Goal: Navigation & Orientation: Find specific page/section

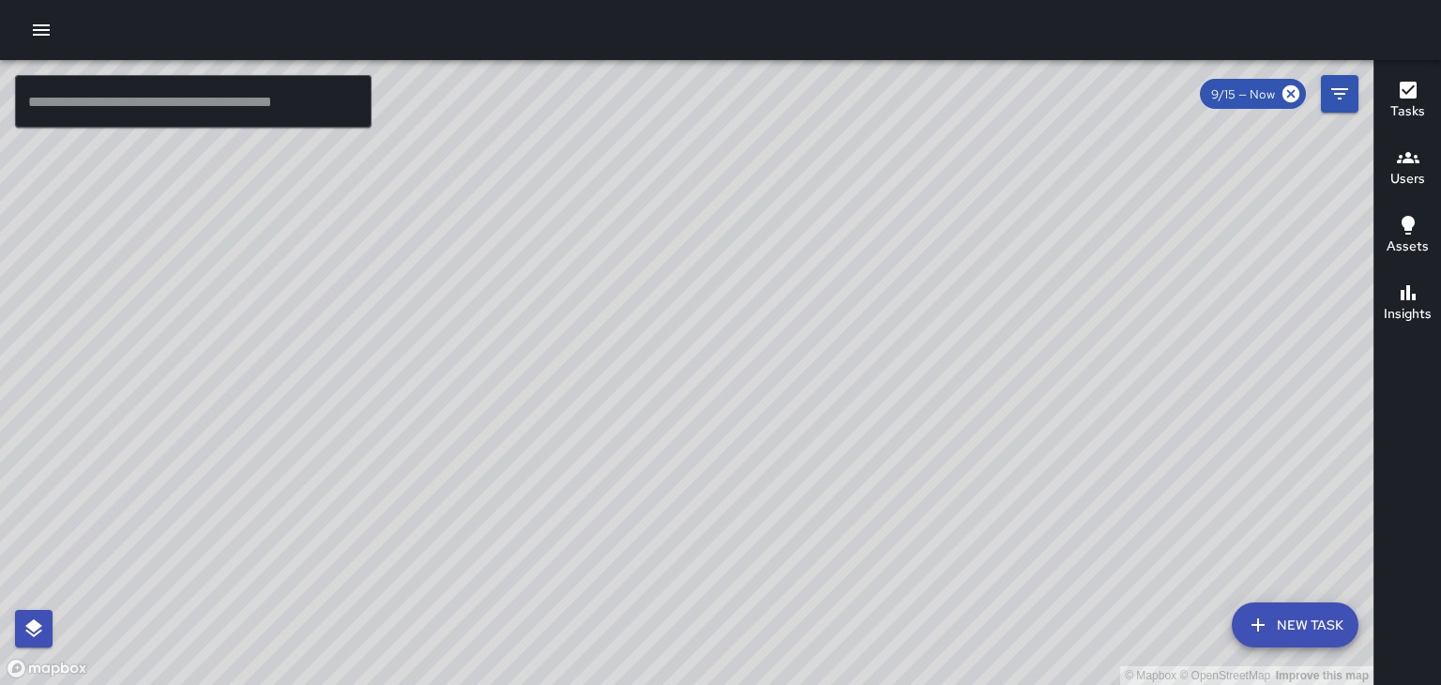
click at [1397, 168] on icon "button" at bounding box center [1408, 157] width 23 height 23
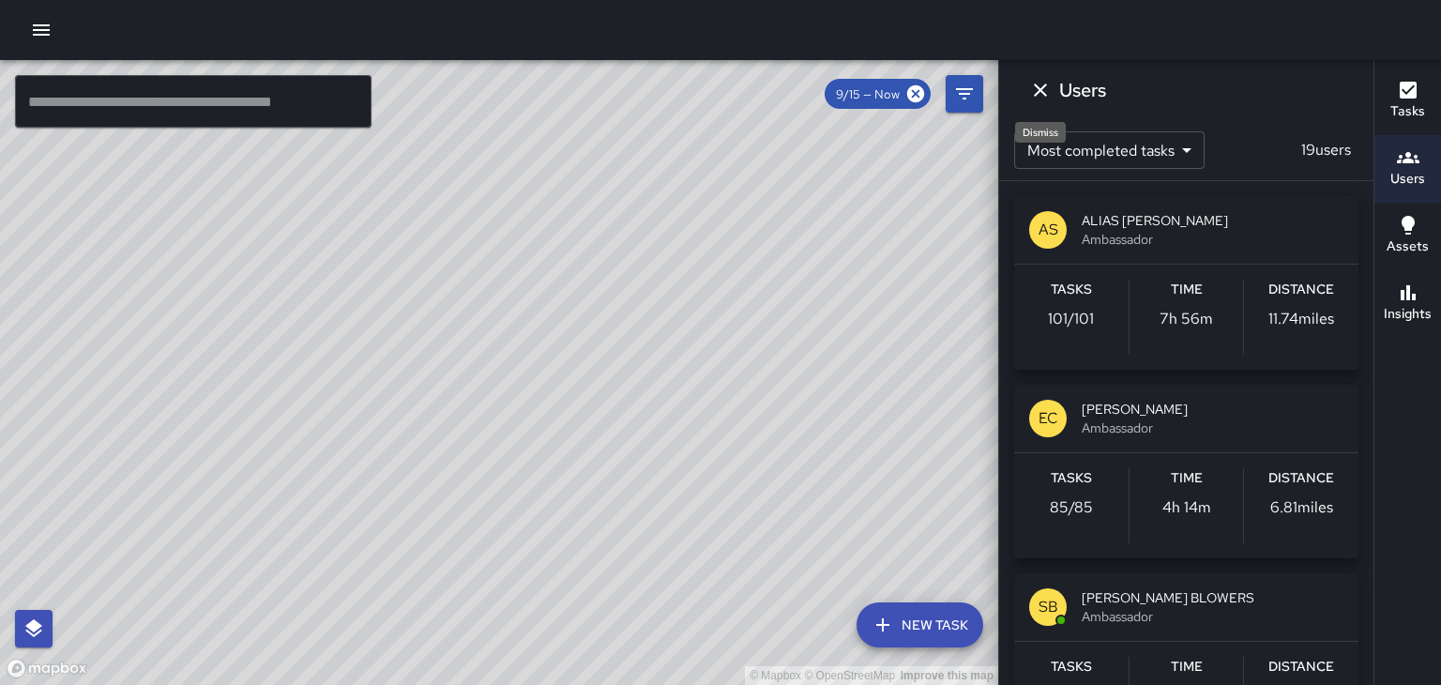
click at [1031, 98] on icon "Dismiss" at bounding box center [1040, 90] width 23 height 23
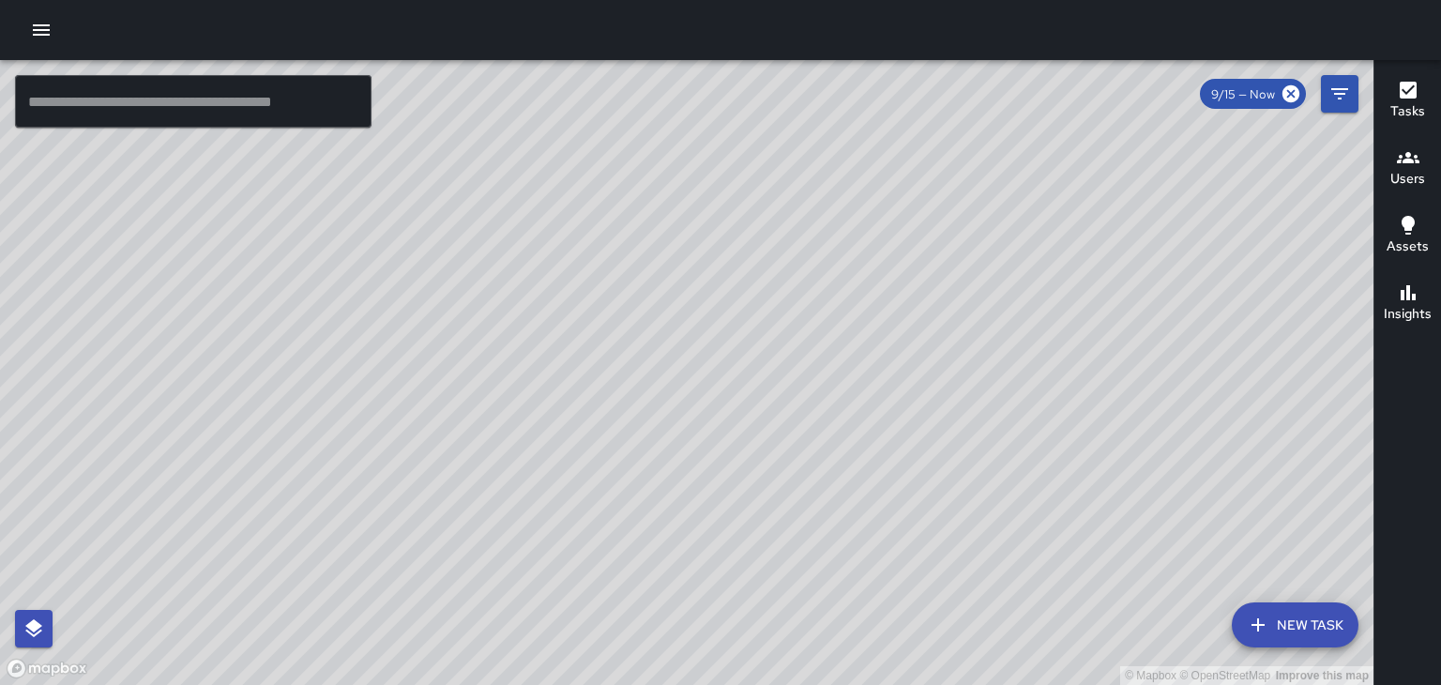
click at [1406, 98] on icon "button" at bounding box center [1407, 90] width 17 height 17
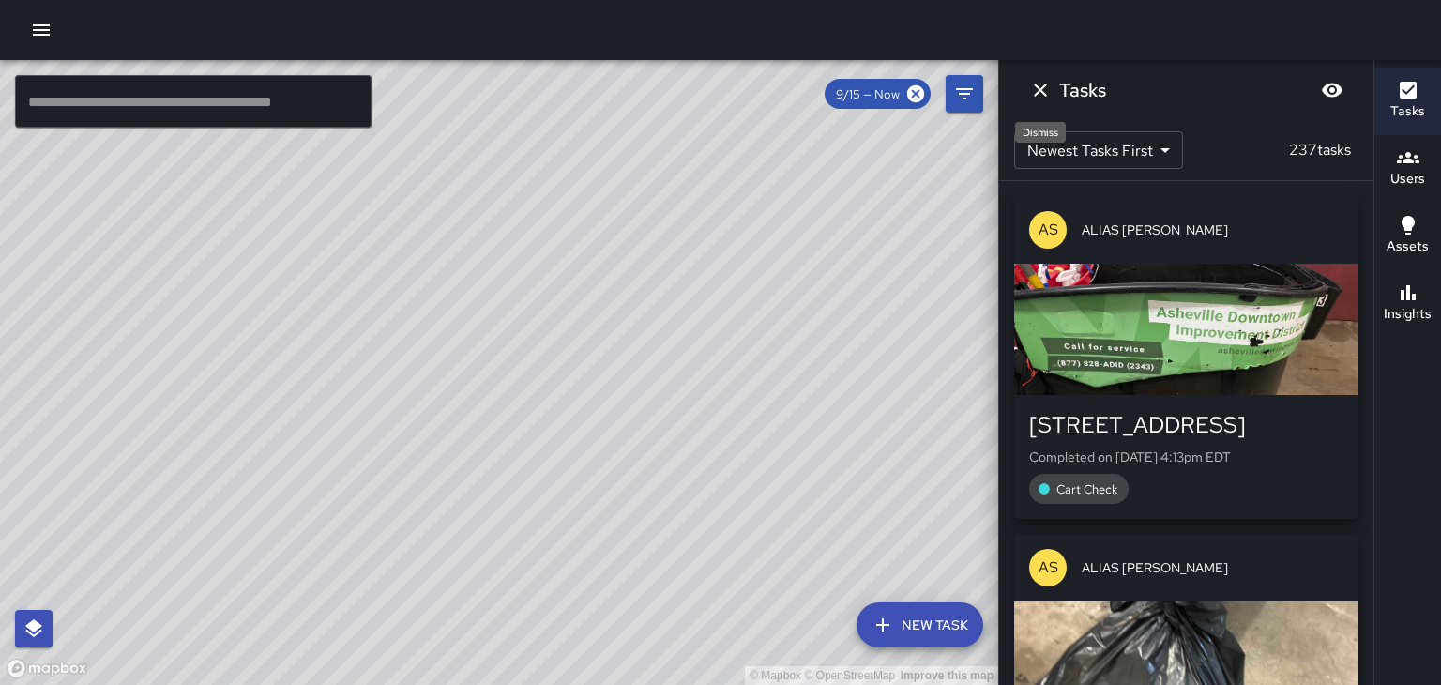
click at [1034, 92] on icon "Dismiss" at bounding box center [1040, 90] width 23 height 23
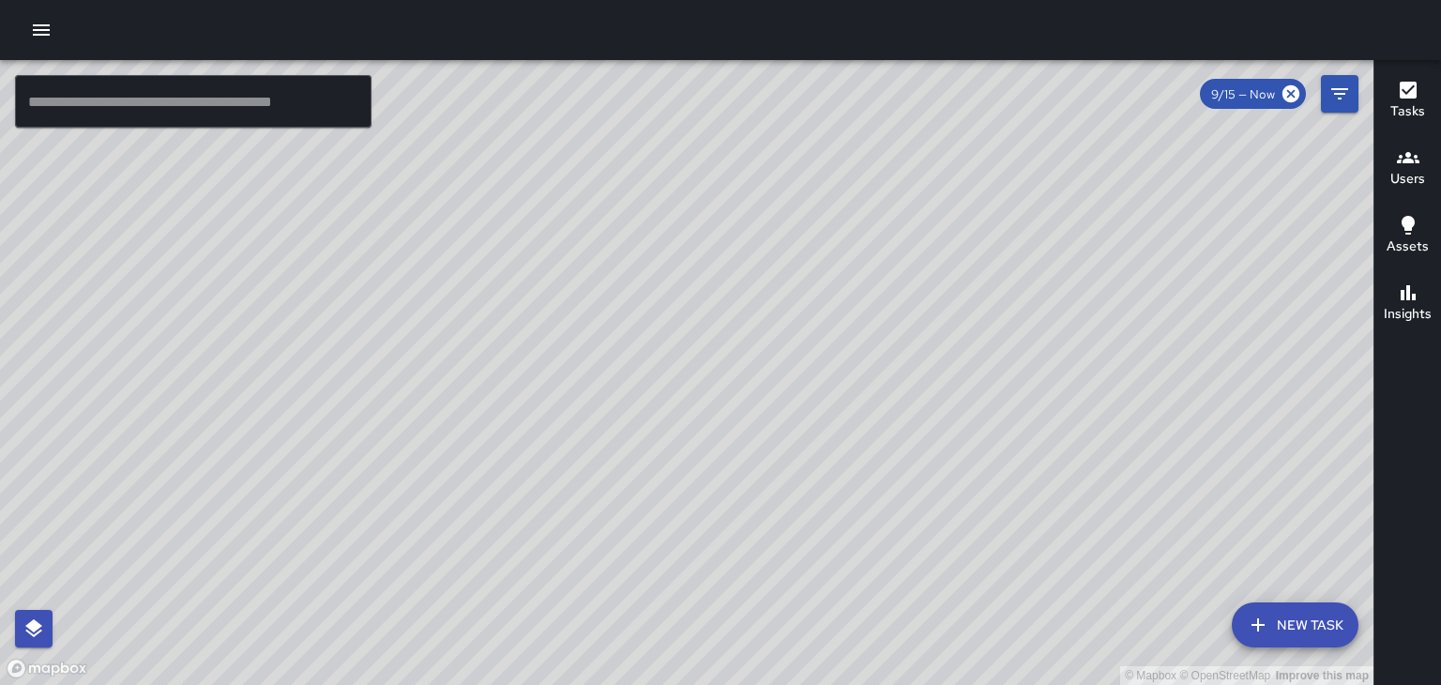
click at [52, 34] on icon "button" at bounding box center [41, 30] width 23 height 23
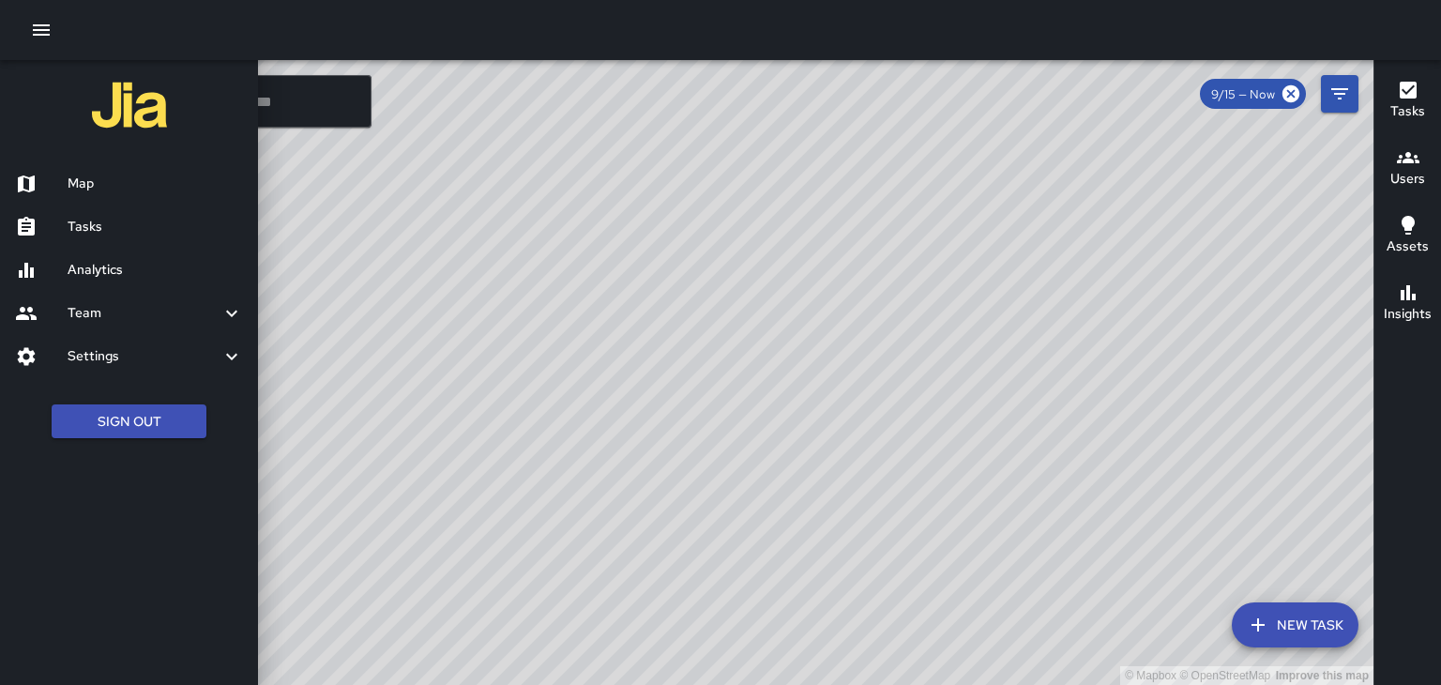
click at [163, 240] on div "Tasks" at bounding box center [129, 226] width 258 height 43
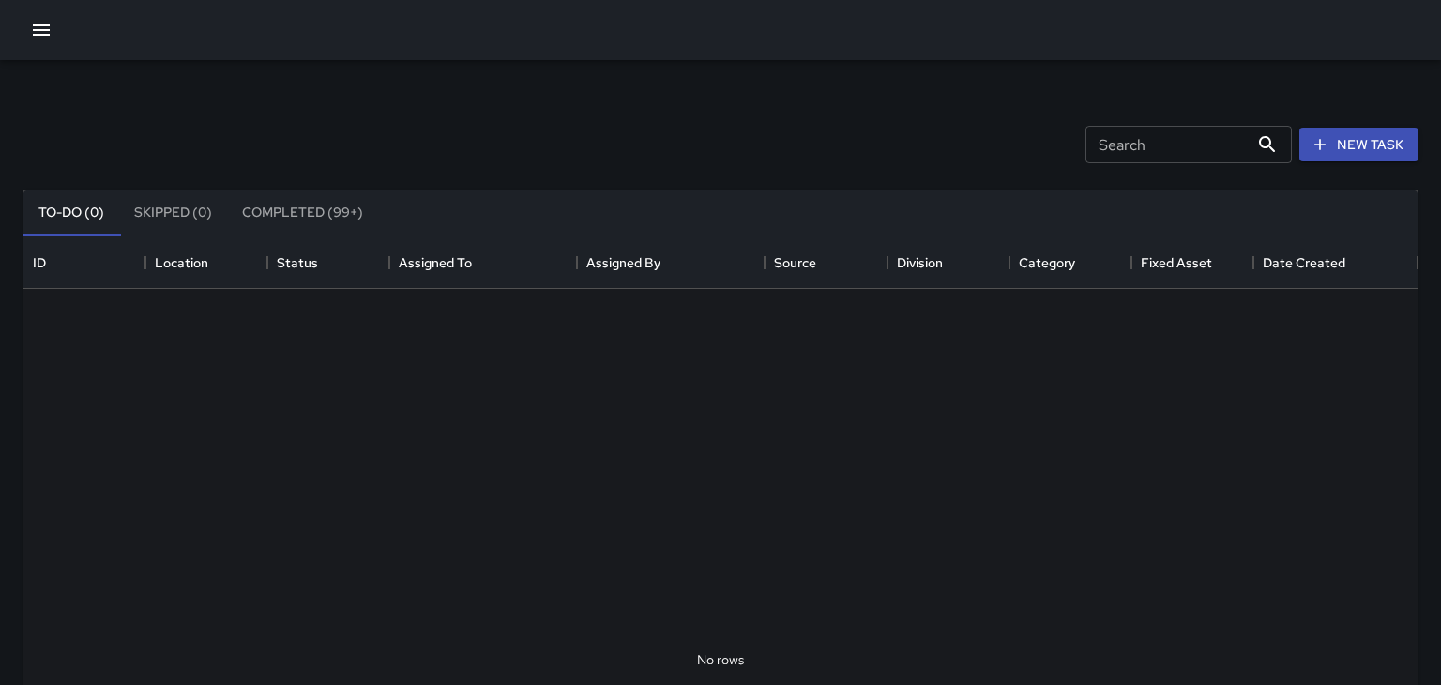
scroll to position [794, 1394]
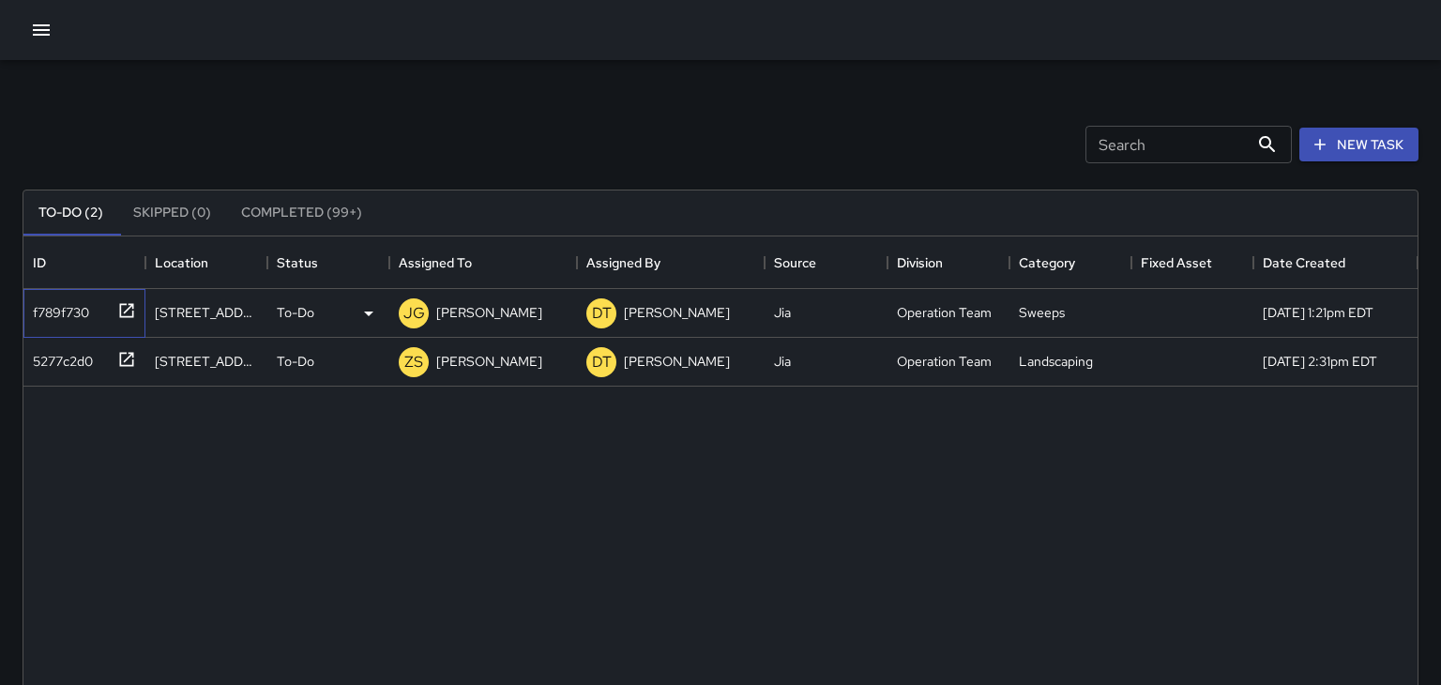
click at [126, 314] on icon at bounding box center [126, 310] width 19 height 19
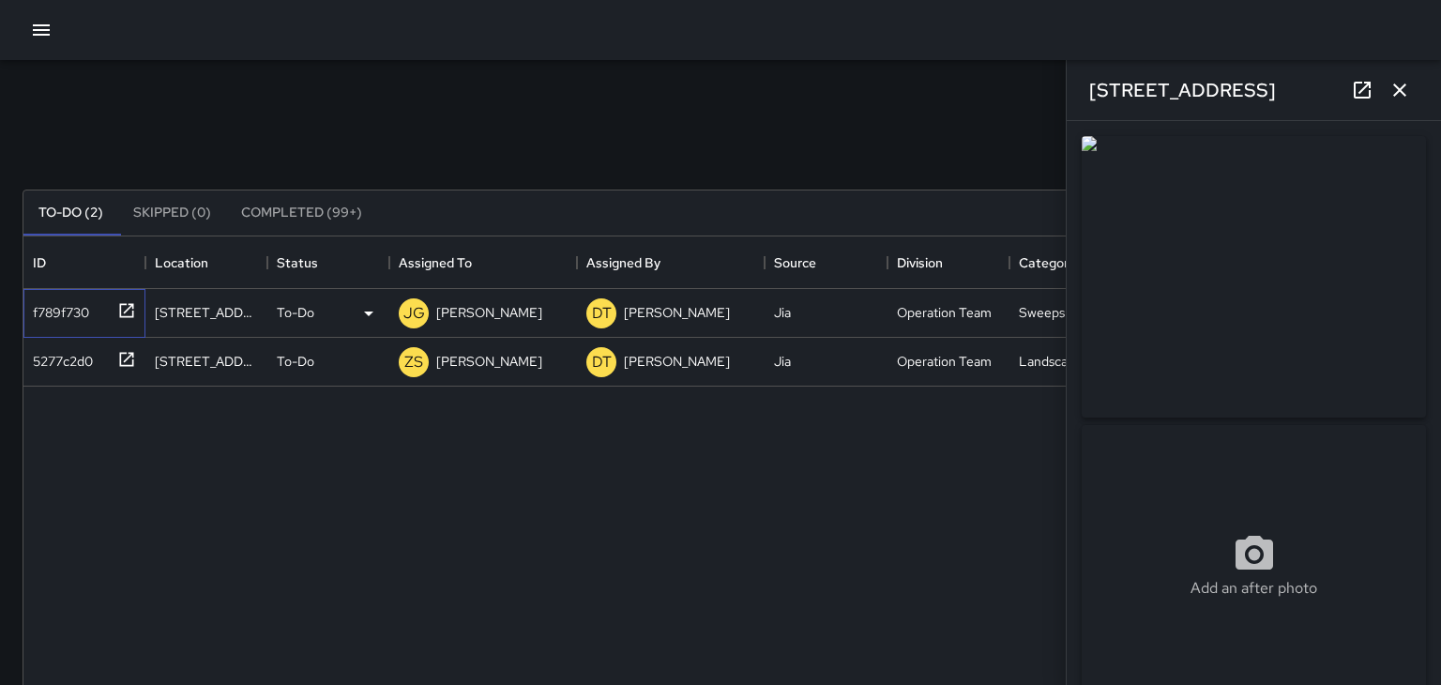
type input "**********"
click at [43, 37] on icon "button" at bounding box center [41, 30] width 23 height 23
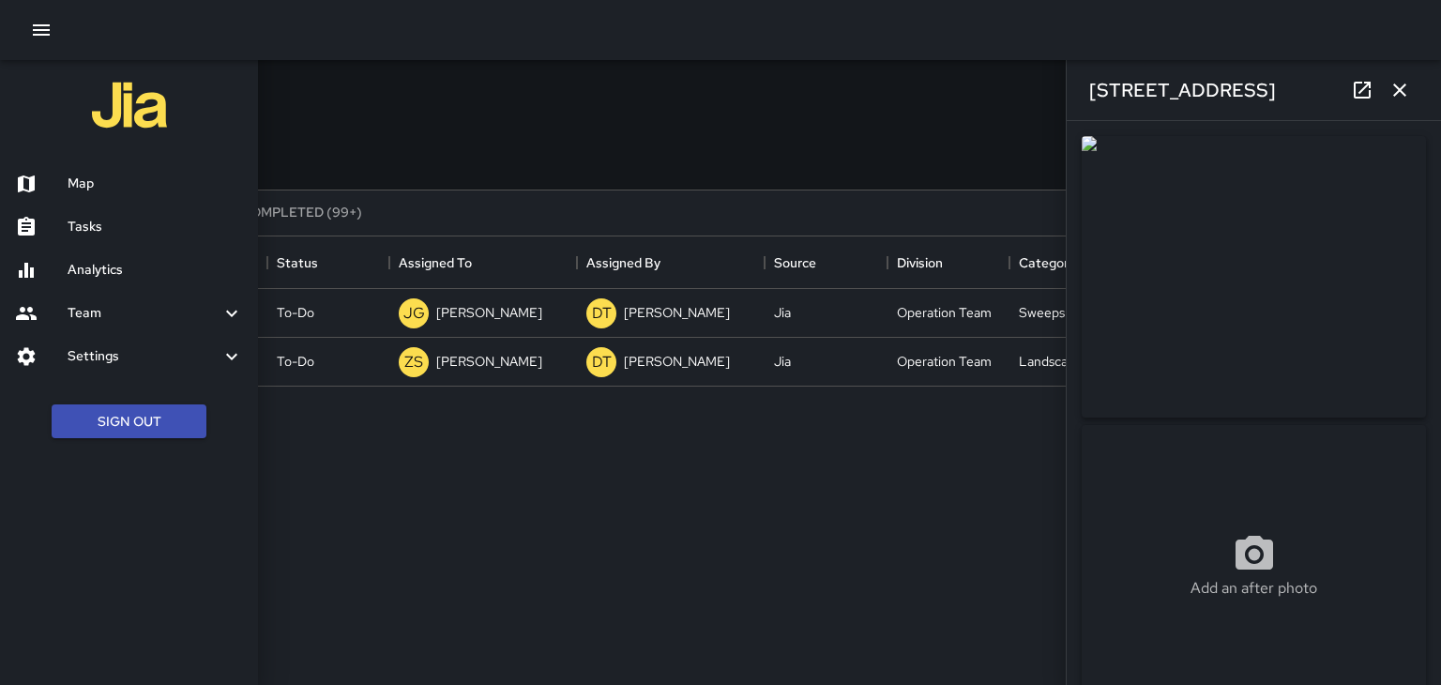
click at [123, 272] on h6 "Analytics" at bounding box center [155, 270] width 175 height 21
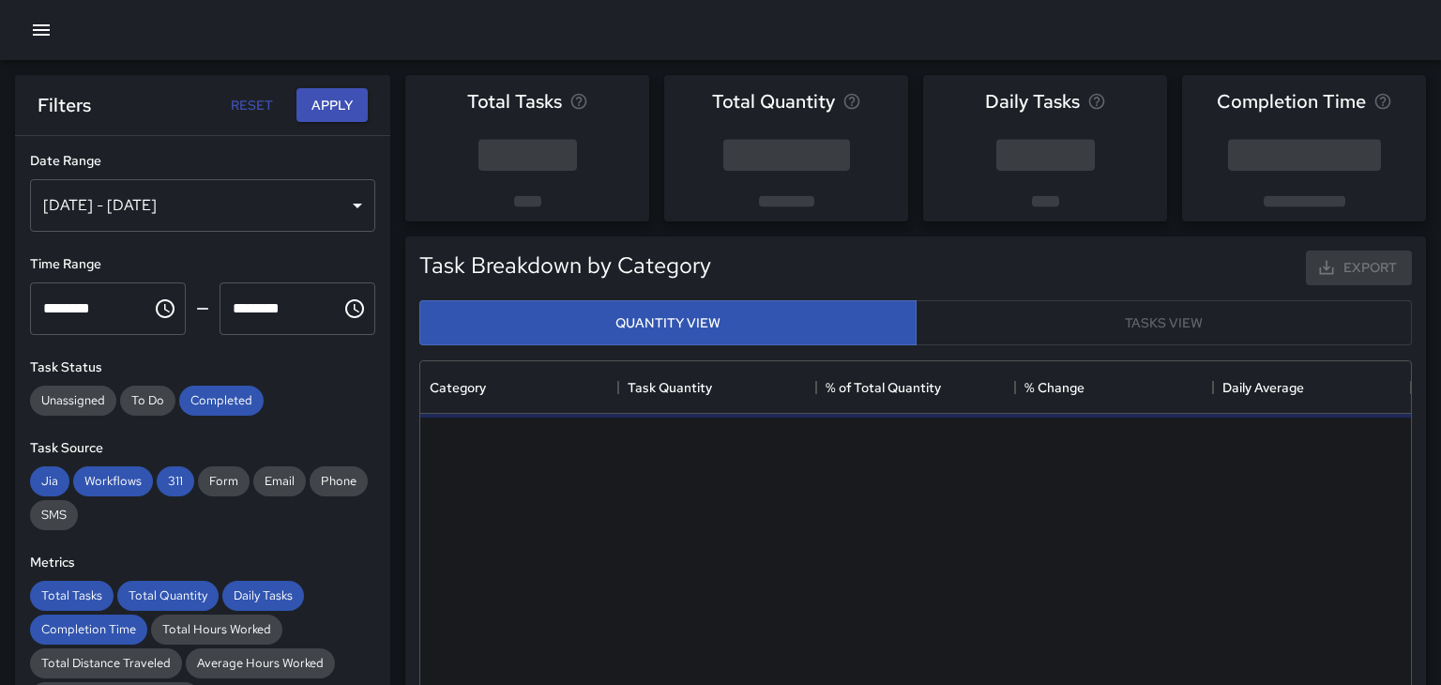
scroll to position [561, 991]
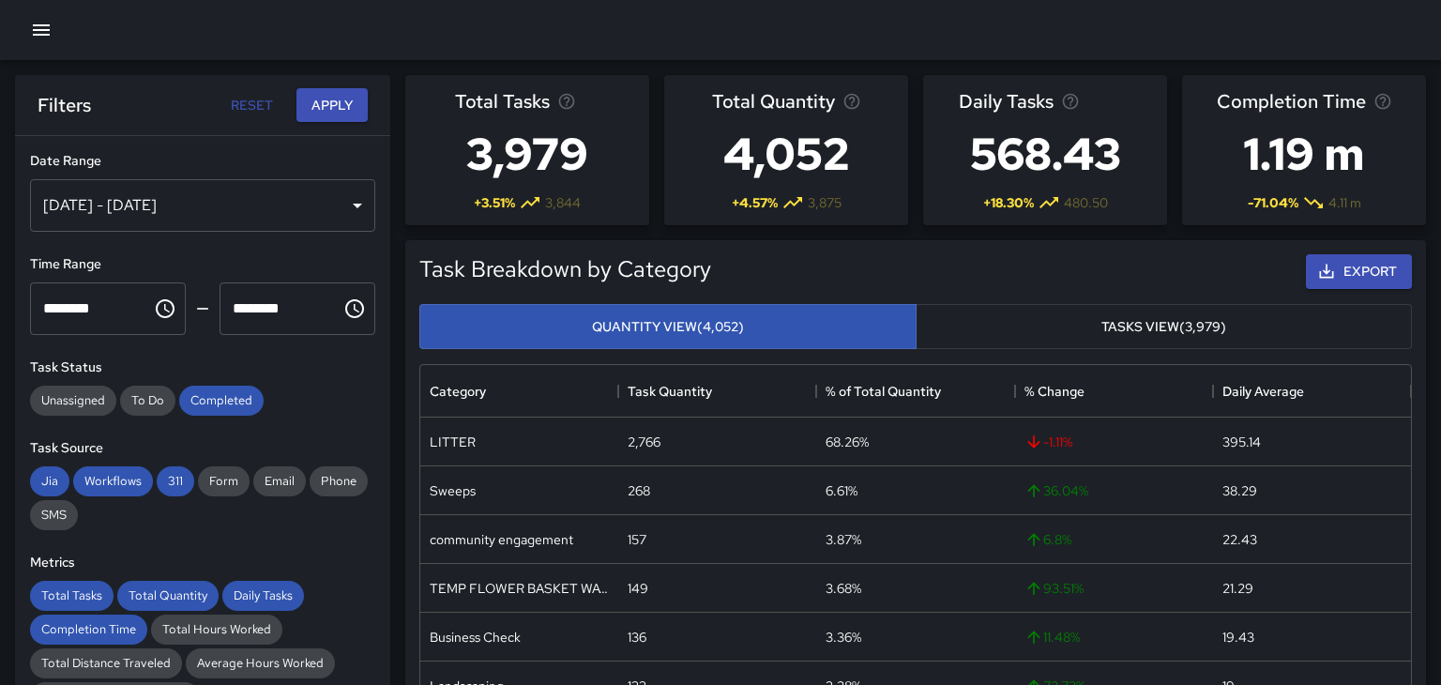
click at [39, 26] on icon "button" at bounding box center [41, 30] width 23 height 23
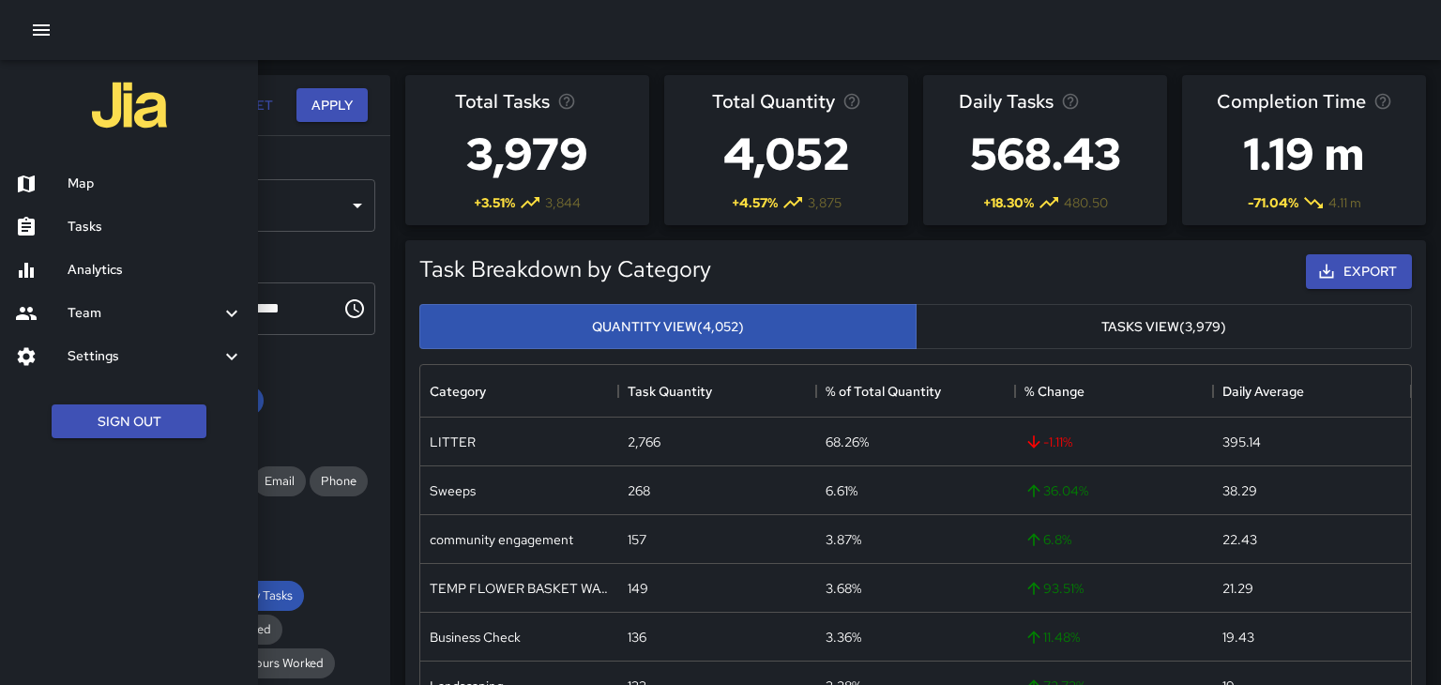
click at [73, 315] on h6 "Team" at bounding box center [144, 313] width 153 height 21
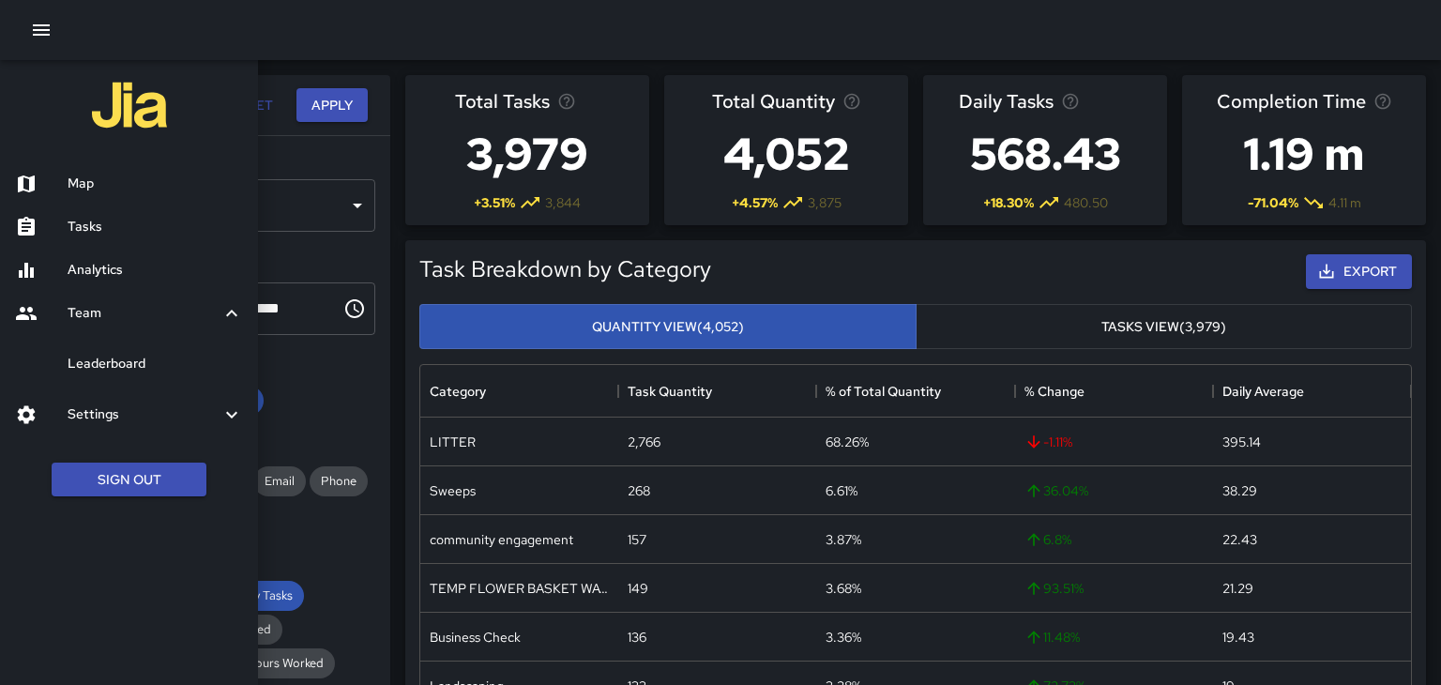
click at [89, 359] on h6 "Leaderboard" at bounding box center [155, 364] width 175 height 21
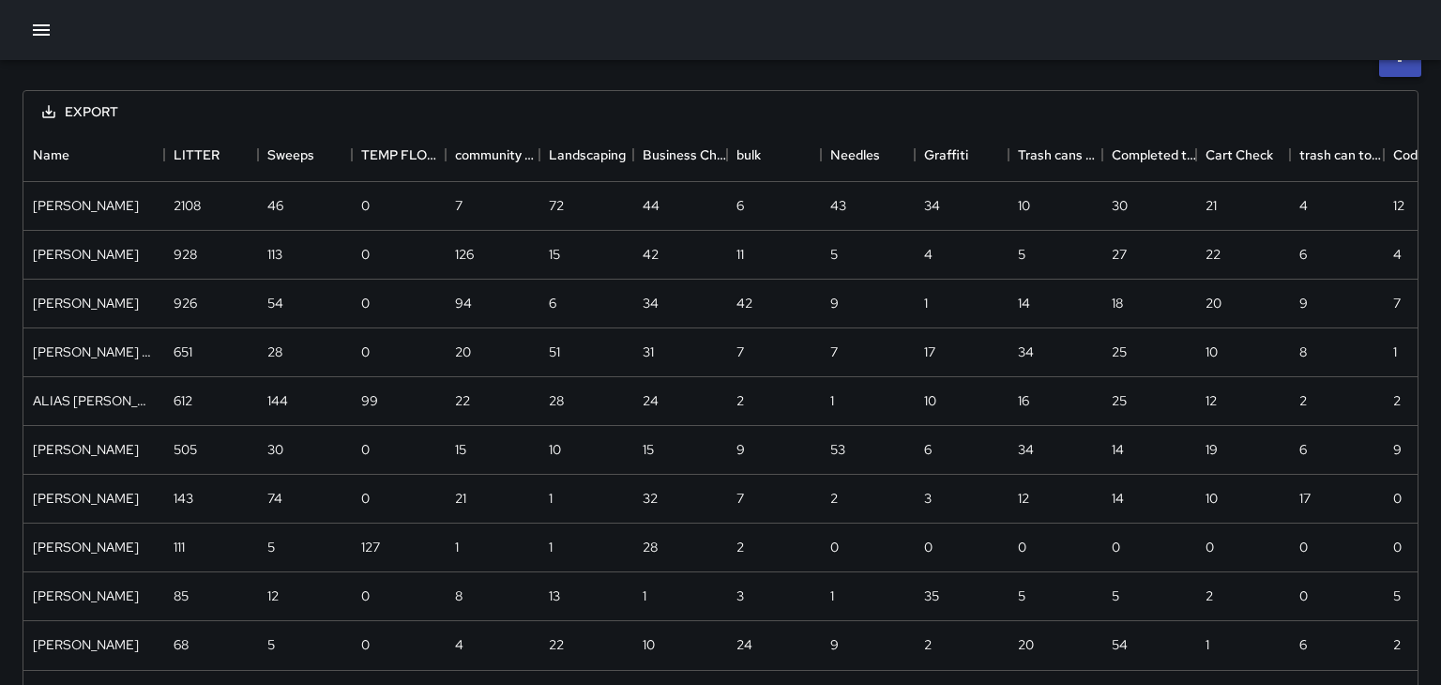
scroll to position [98, 0]
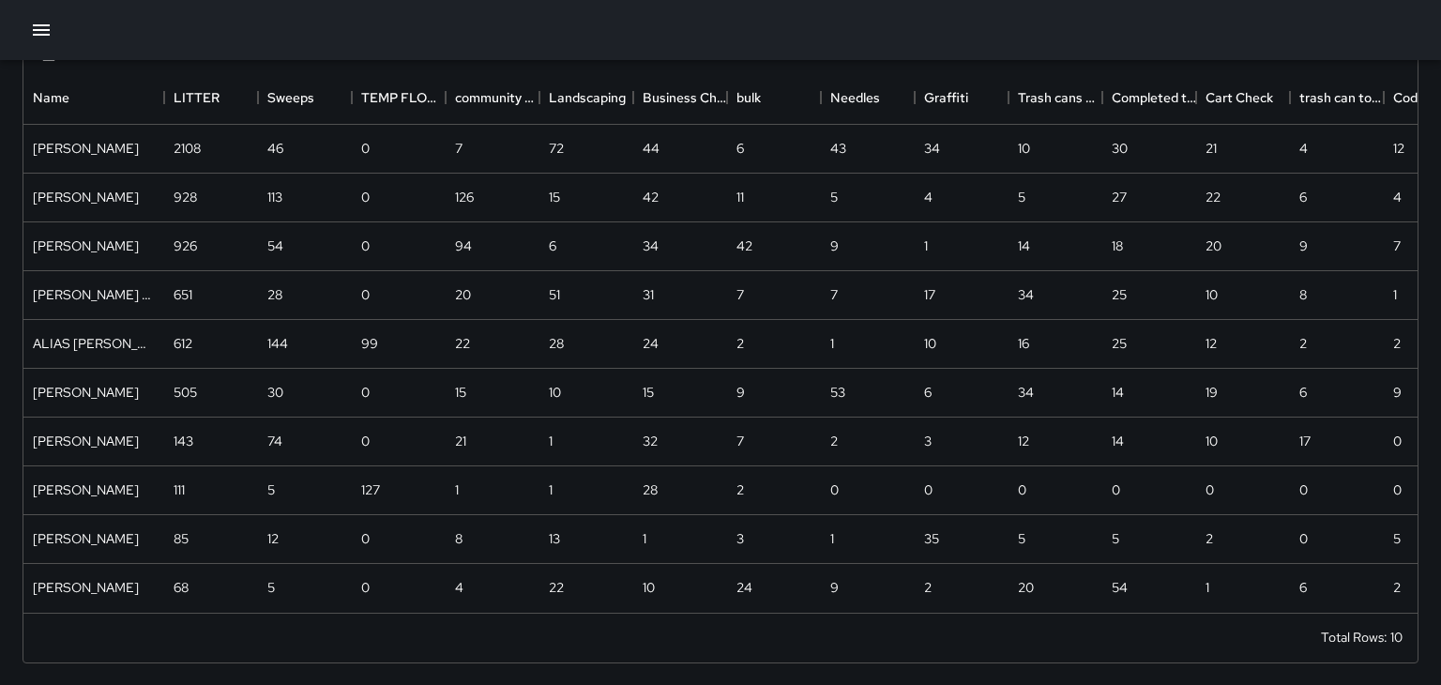
click at [50, 31] on icon "button" at bounding box center [41, 30] width 23 height 23
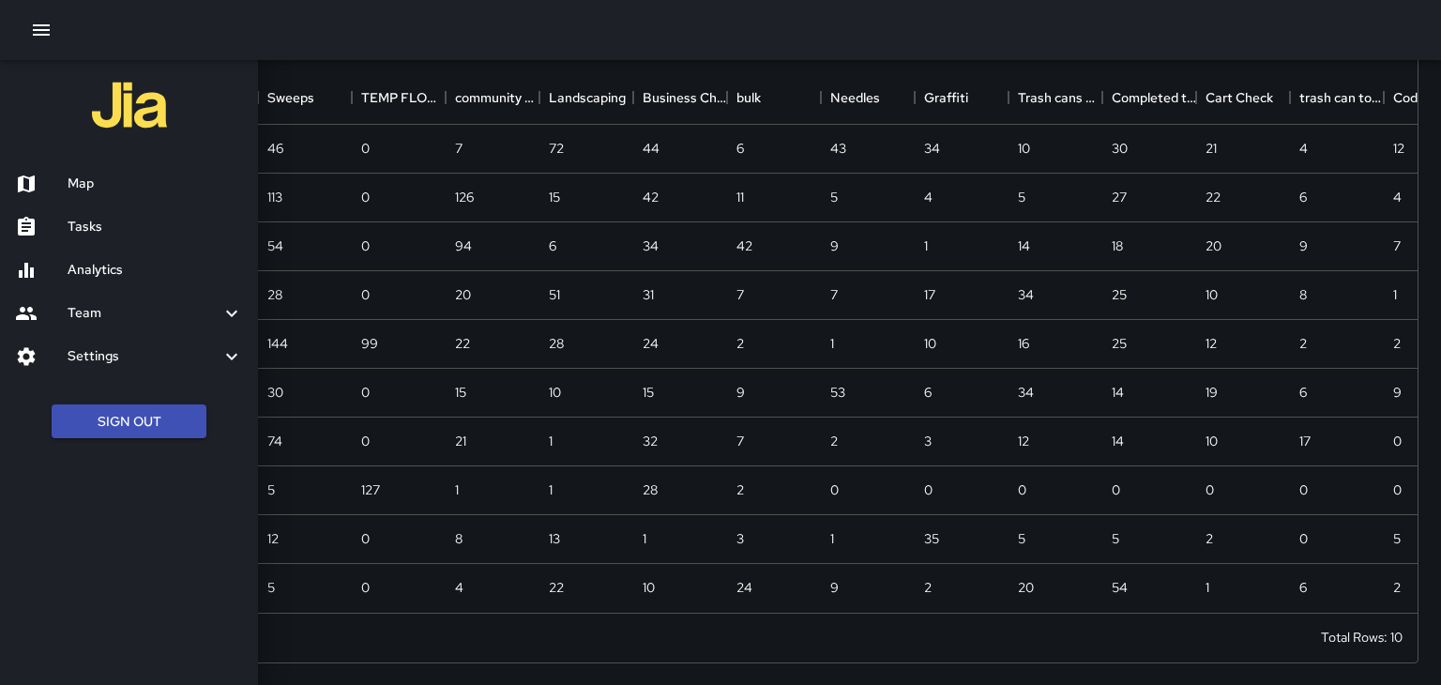
click at [124, 191] on h6 "Map" at bounding box center [155, 184] width 175 height 21
